Goal: Transaction & Acquisition: Purchase product/service

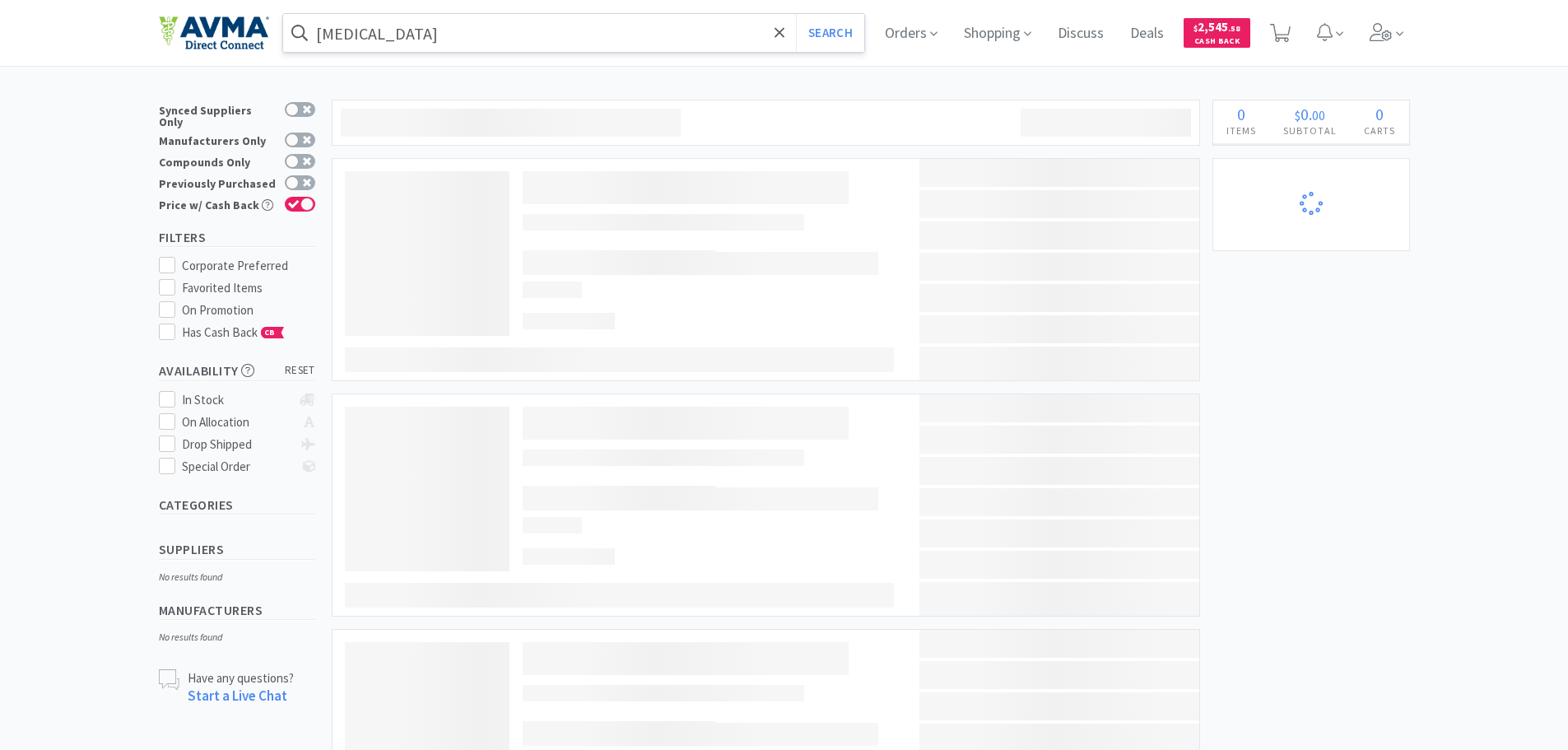
click at [462, 37] on input "[MEDICAL_DATA]" at bounding box center [574, 33] width 582 height 38
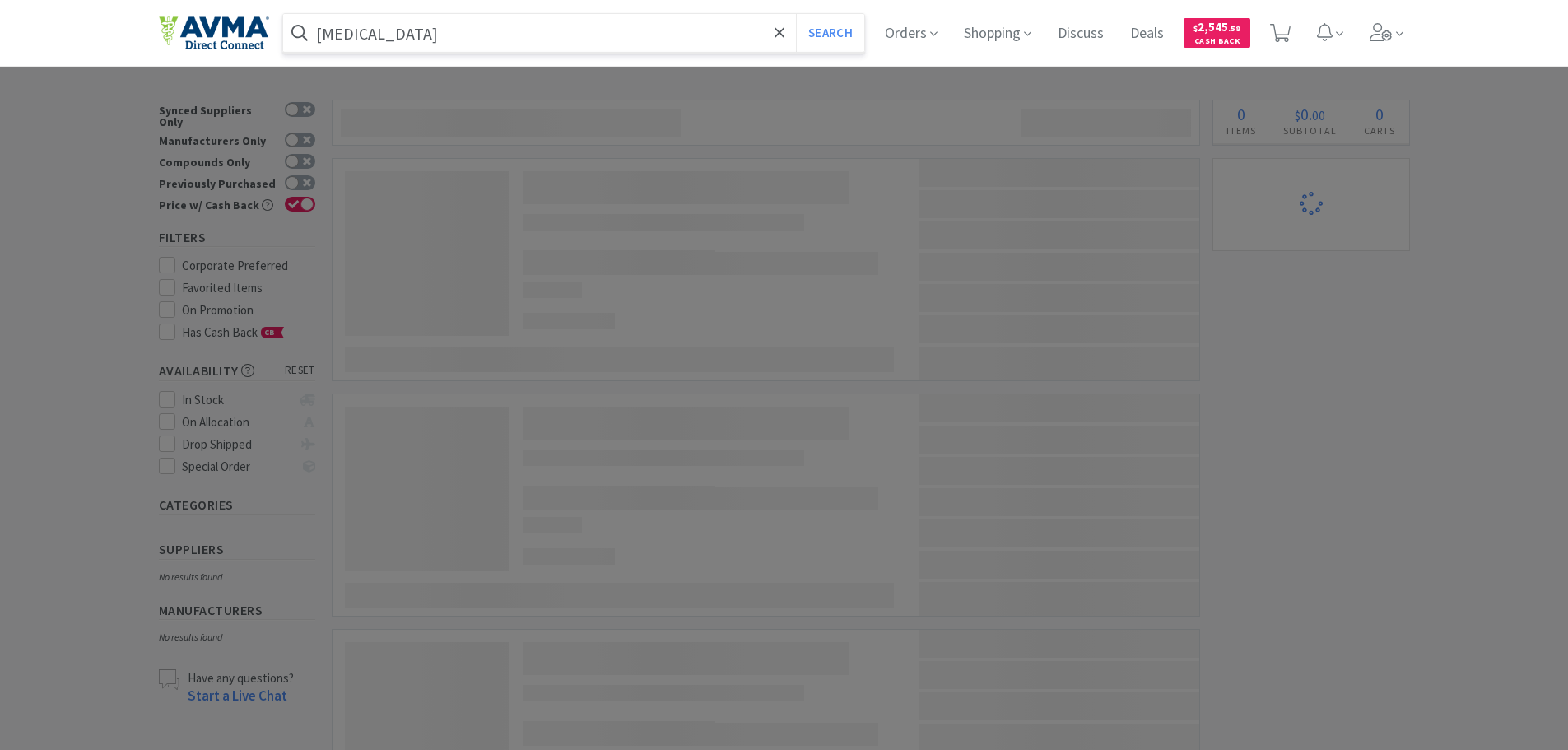
select select "2"
select select "1"
select select "2"
select select "3"
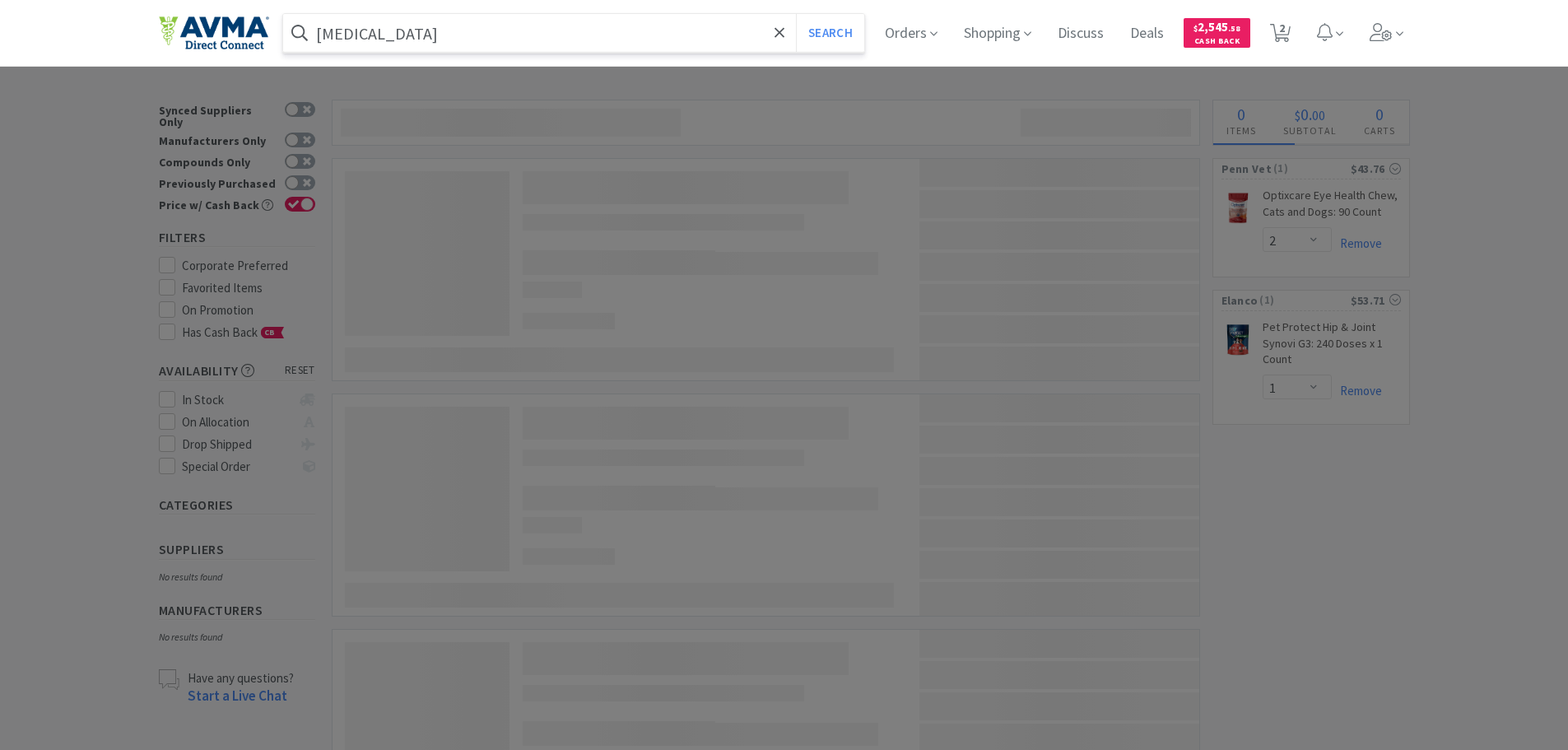
select select "11"
select select "1"
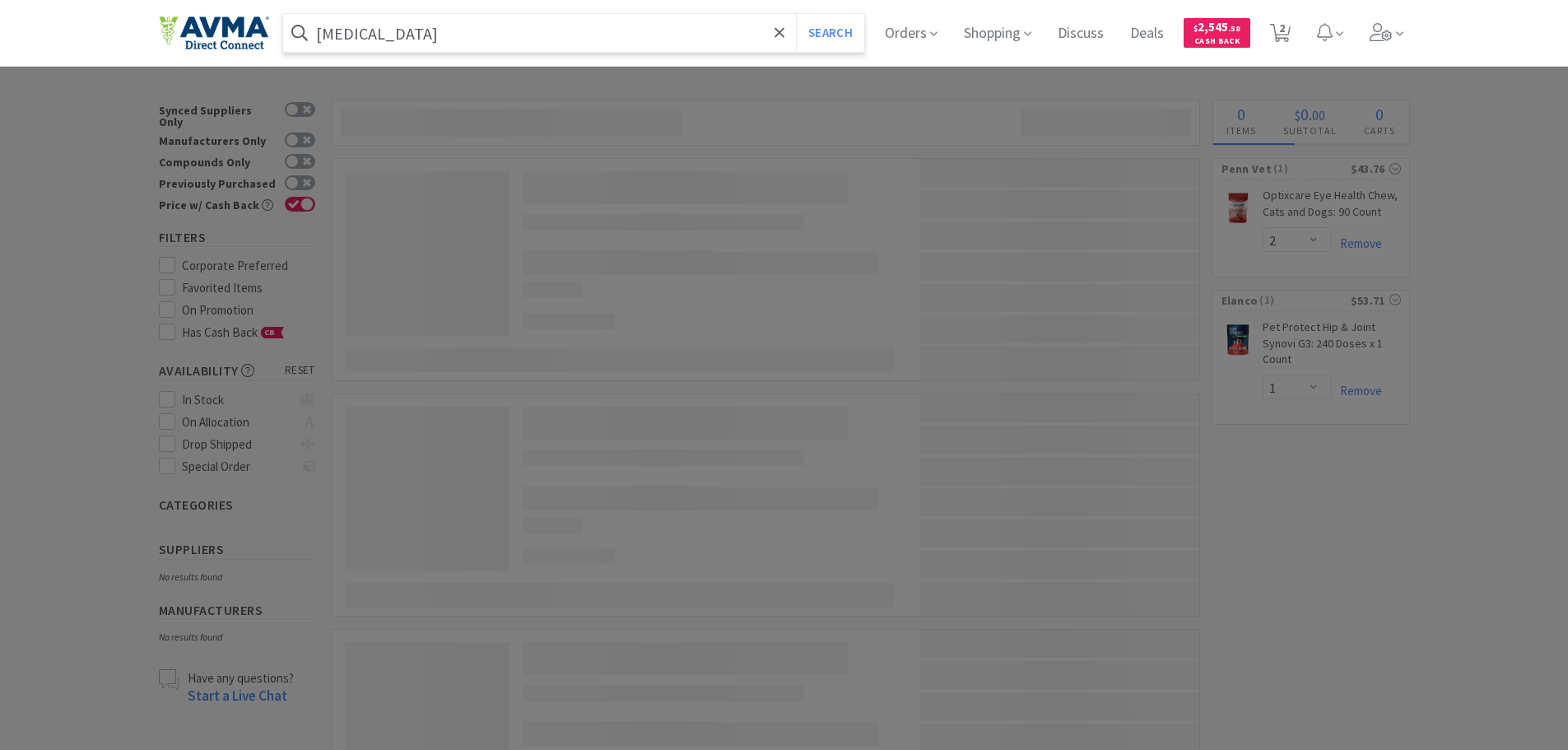
select select "1"
select select "5"
select select "2"
select select "1"
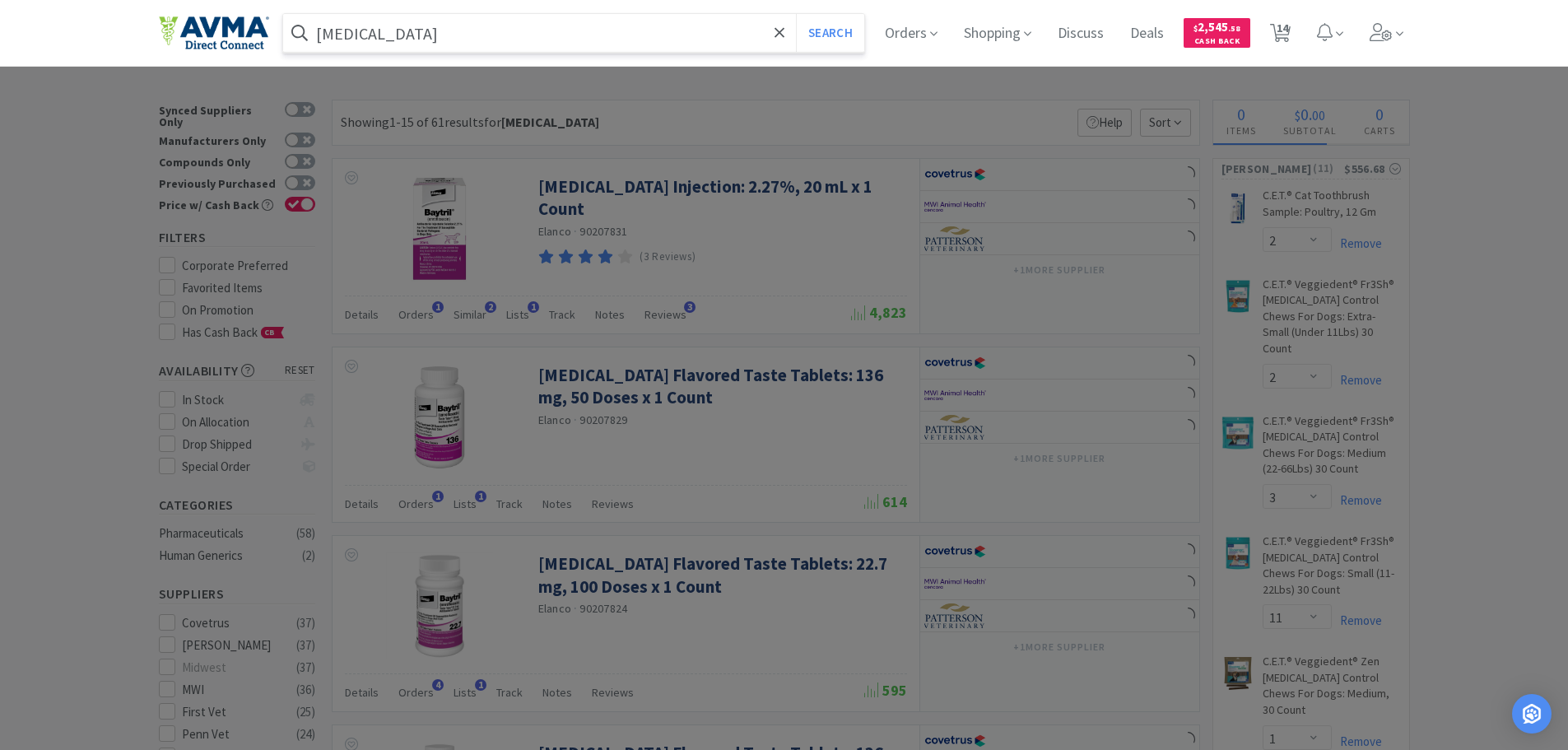
paste input "OPX4292"
type input "OPX4292"
select select "1"
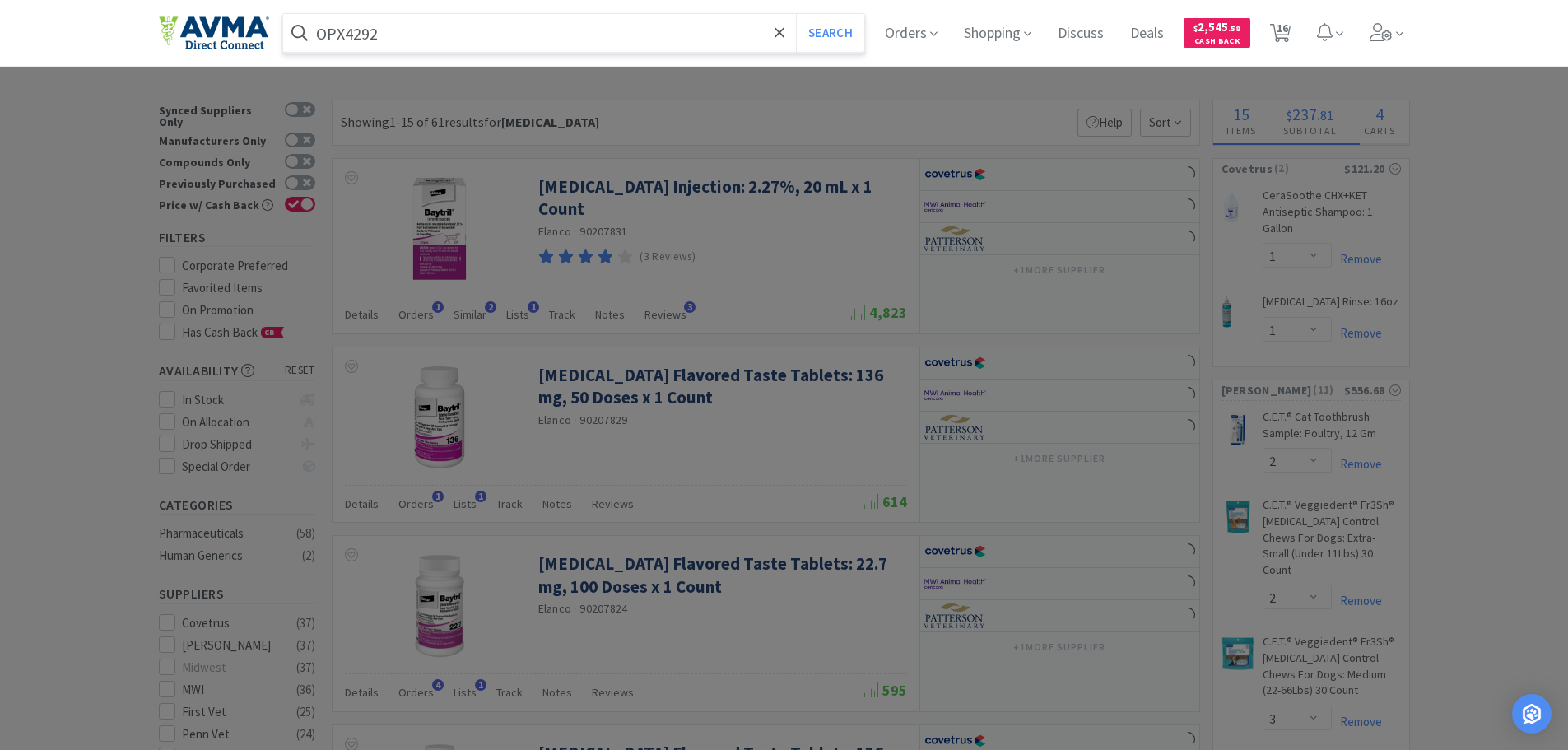
type input "OPX4292"
click at [796, 14] on button "Search" at bounding box center [830, 33] width 68 height 38
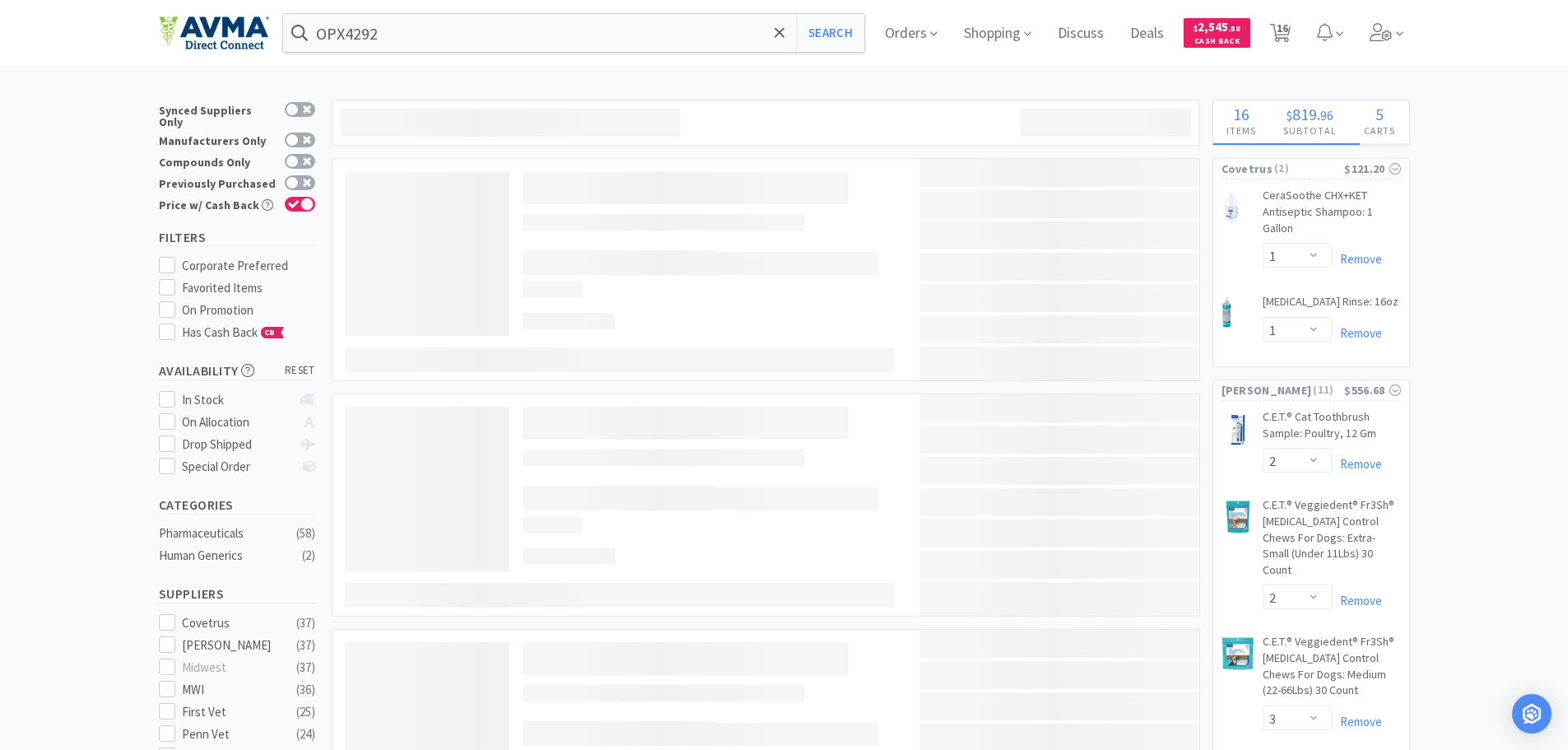
select select "3"
select select "1"
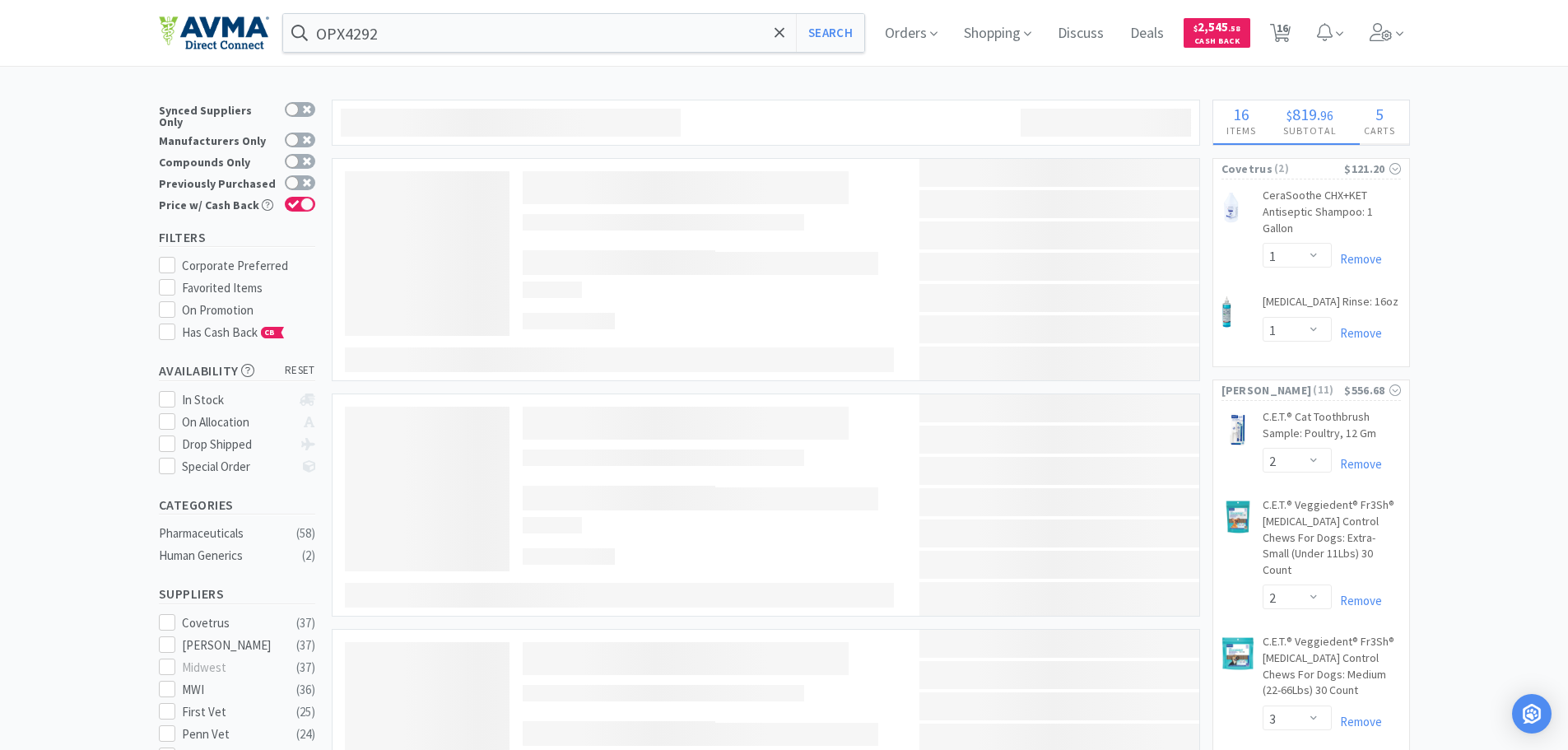
select select "2"
select select "1"
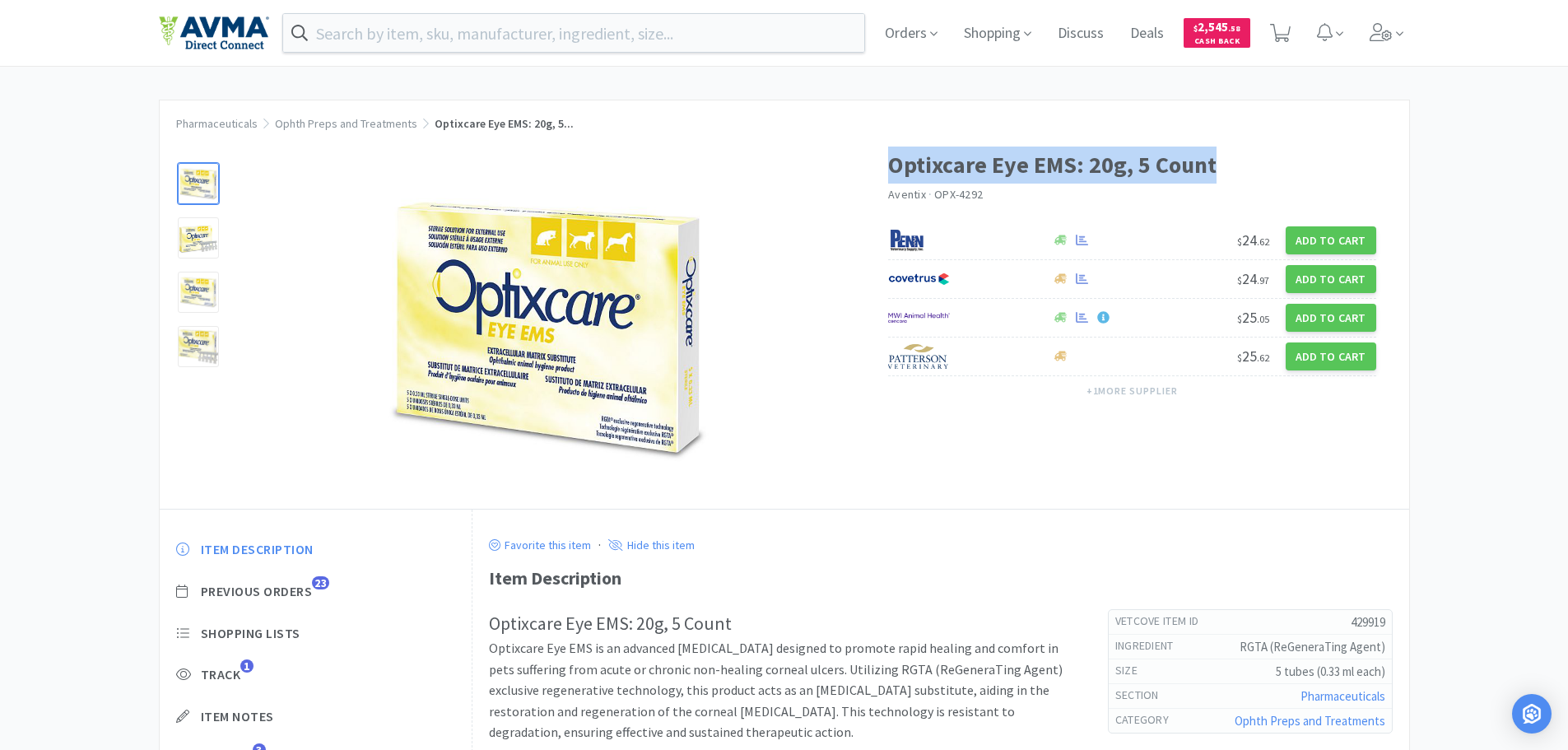
drag, startPoint x: 1240, startPoint y: 167, endPoint x: 890, endPoint y: 174, distance: 350.1
click at [890, 174] on h1 "Optixcare Eye EMS: 20g, 5 Count" at bounding box center [1132, 165] width 488 height 37
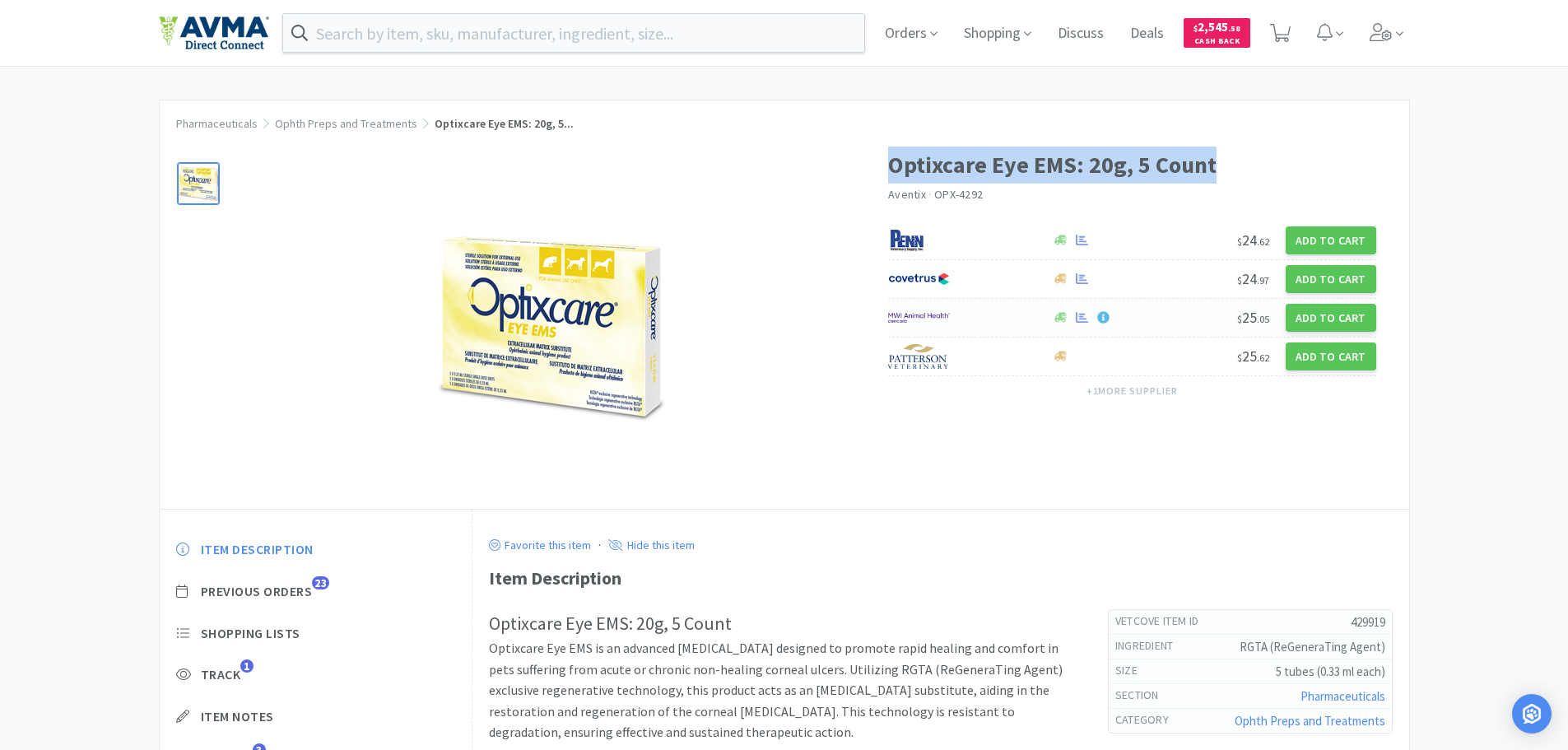
copy h1 "Optixcare Eye EMS: 20g, 5 Count"
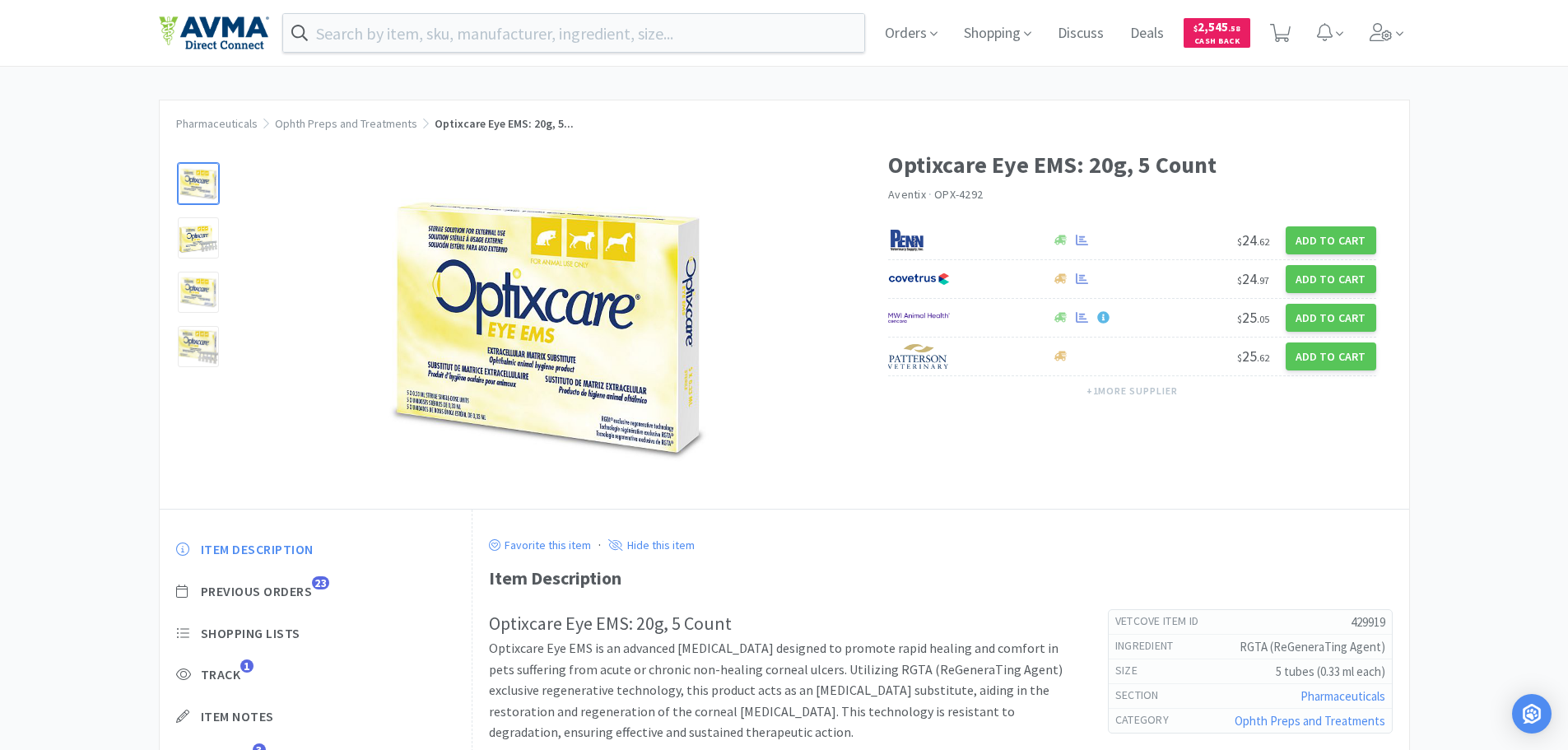
click at [1248, 448] on div "Optixcare Eye EMS: 20g, 5 Count Aventix · OPX-4292 $ 24 . 62 Add to Cart $ 24 .…" at bounding box center [784, 319] width 1250 height 379
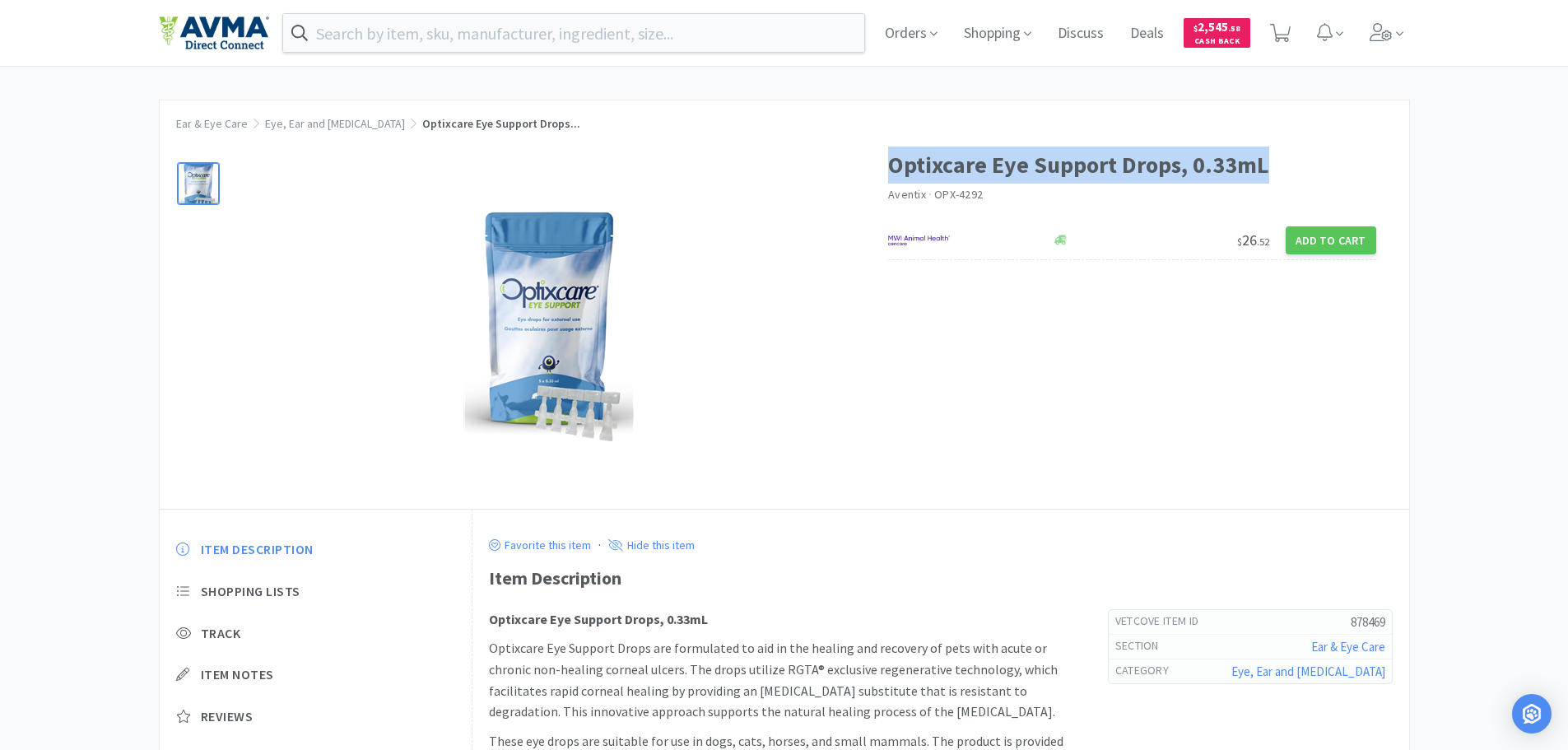
drag, startPoint x: 1284, startPoint y: 167, endPoint x: 892, endPoint y: 175, distance: 392.1
click at [892, 175] on h1 "Optixcare Eye Support Drops, 0.33mL" at bounding box center [1132, 165] width 488 height 37
copy h1 "Optixcare Eye Support Drops, 0.33mL"
click at [549, 389] on img at bounding box center [549, 327] width 171 height 247
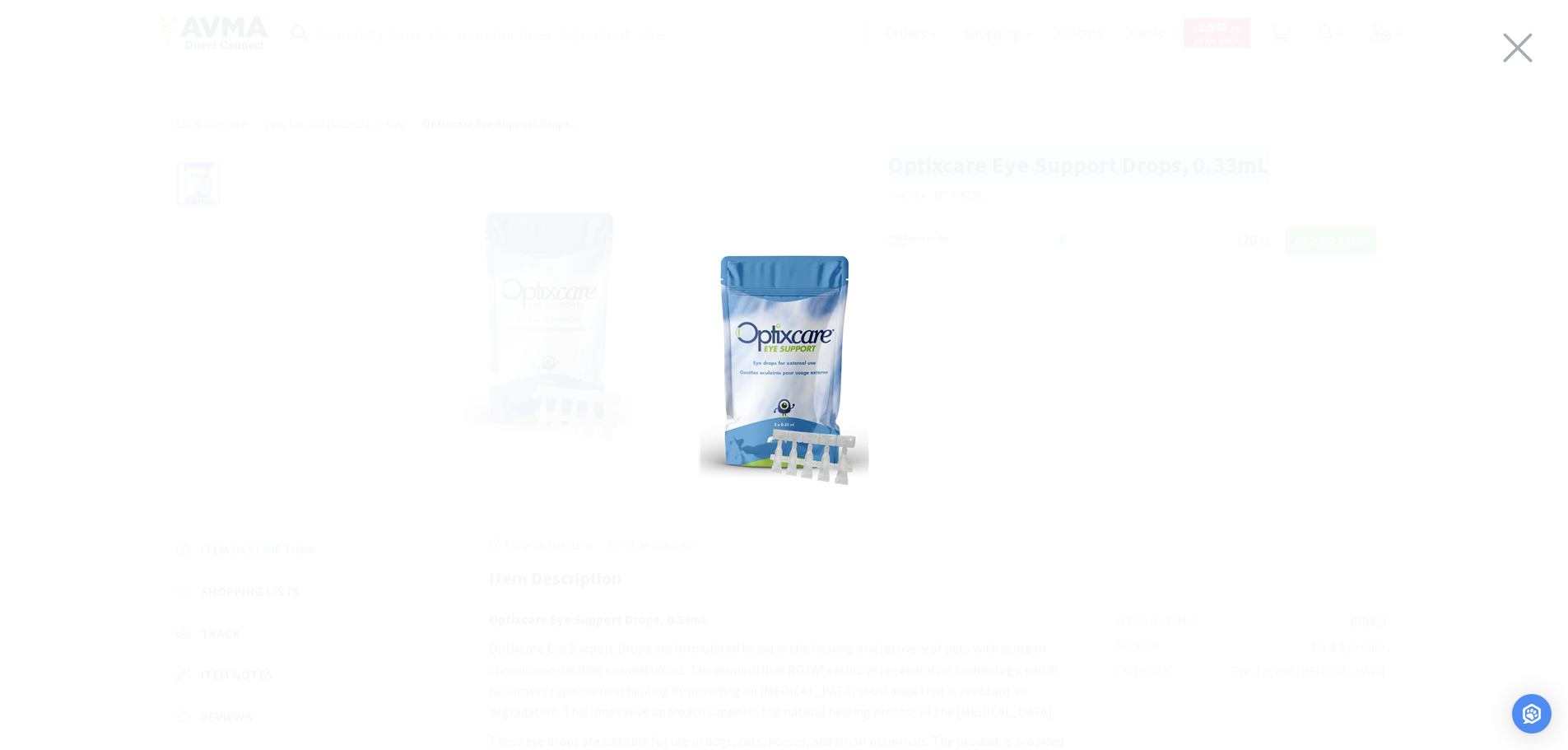
click at [1333, 360] on div at bounding box center [784, 371] width 1568 height 709
drag, startPoint x: 941, startPoint y: 400, endPoint x: 885, endPoint y: 401, distance: 56.0
click at [936, 401] on div at bounding box center [784, 371] width 1568 height 709
